Goal: Communication & Community: Answer question/provide support

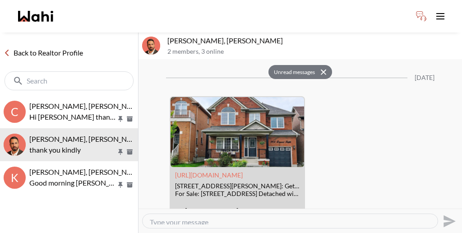
scroll to position [1227, 0]
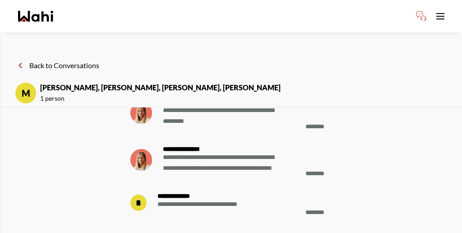
click at [37, 59] on button "Back to Conversations" at bounding box center [57, 65] width 84 height 12
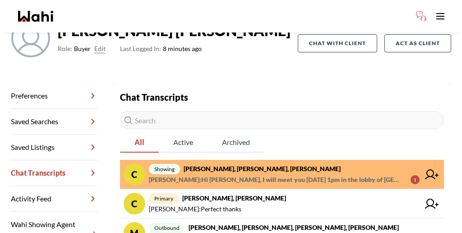
scroll to position [83, 0]
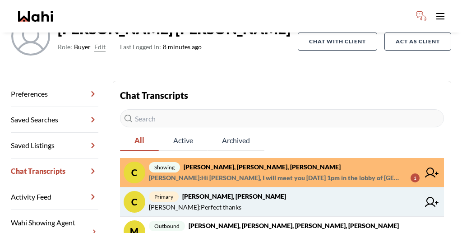
click at [267, 201] on span "[PERSON_NAME] : Perfect thanks" at bounding box center [284, 206] width 270 height 11
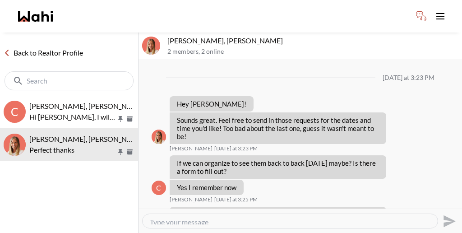
scroll to position [453, 0]
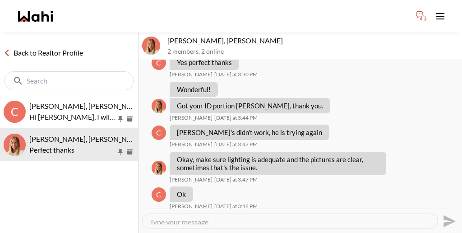
click at [265, 217] on textarea "Type your message" at bounding box center [290, 220] width 280 height 7
paste textarea "I have just sent you a co-representation agreement to review and sign. This doc…"
type textarea "I have just sent you a co-representation agreement to review and sign. This doc…"
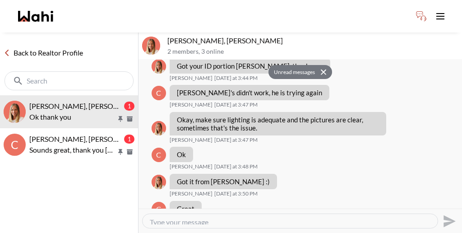
scroll to position [517, 0]
